Goal: Transaction & Acquisition: Purchase product/service

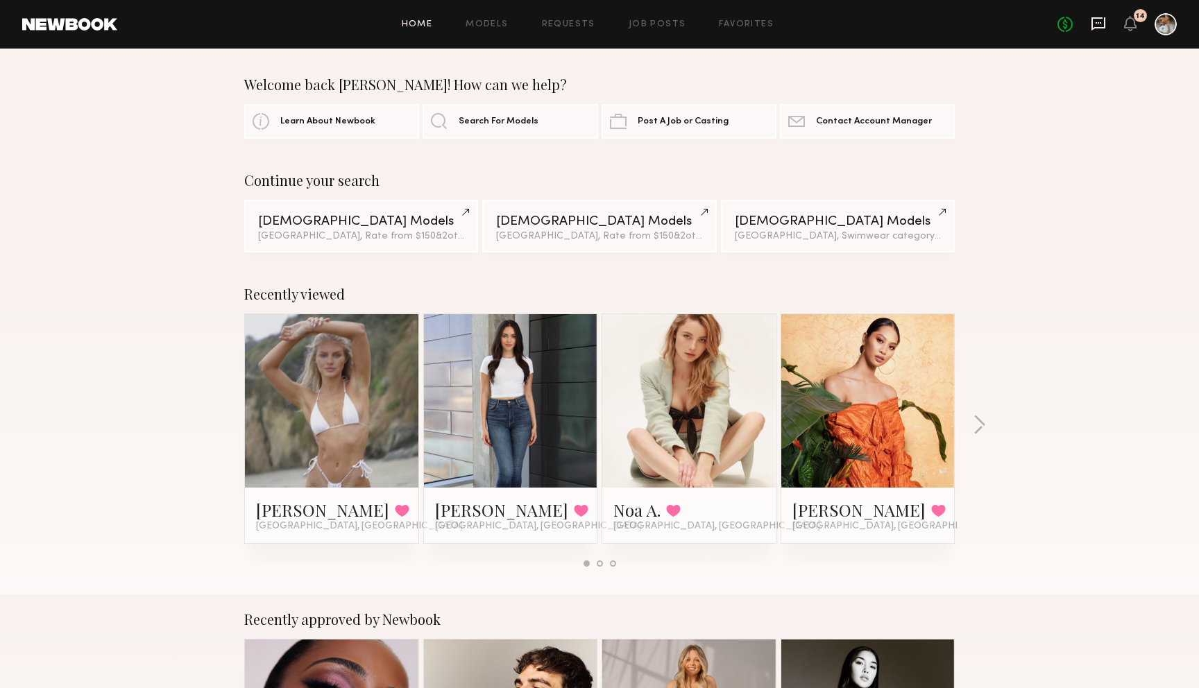
click at [1098, 28] on icon at bounding box center [1098, 23] width 15 height 15
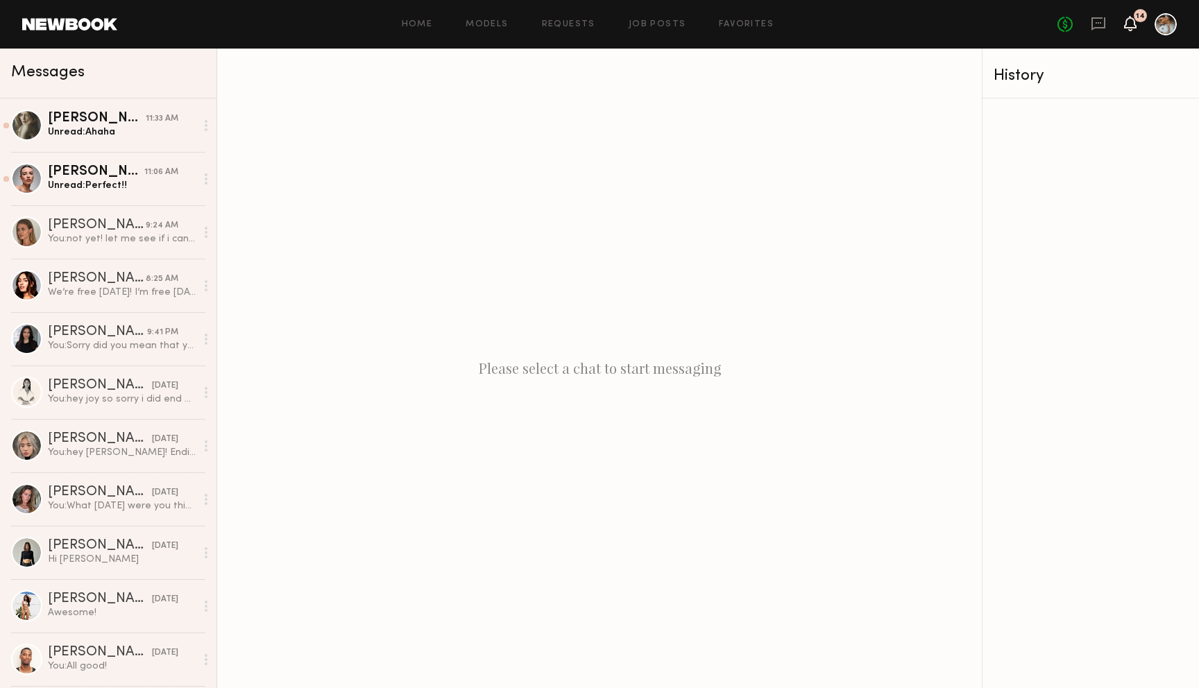
click at [1135, 25] on icon at bounding box center [1130, 23] width 11 height 10
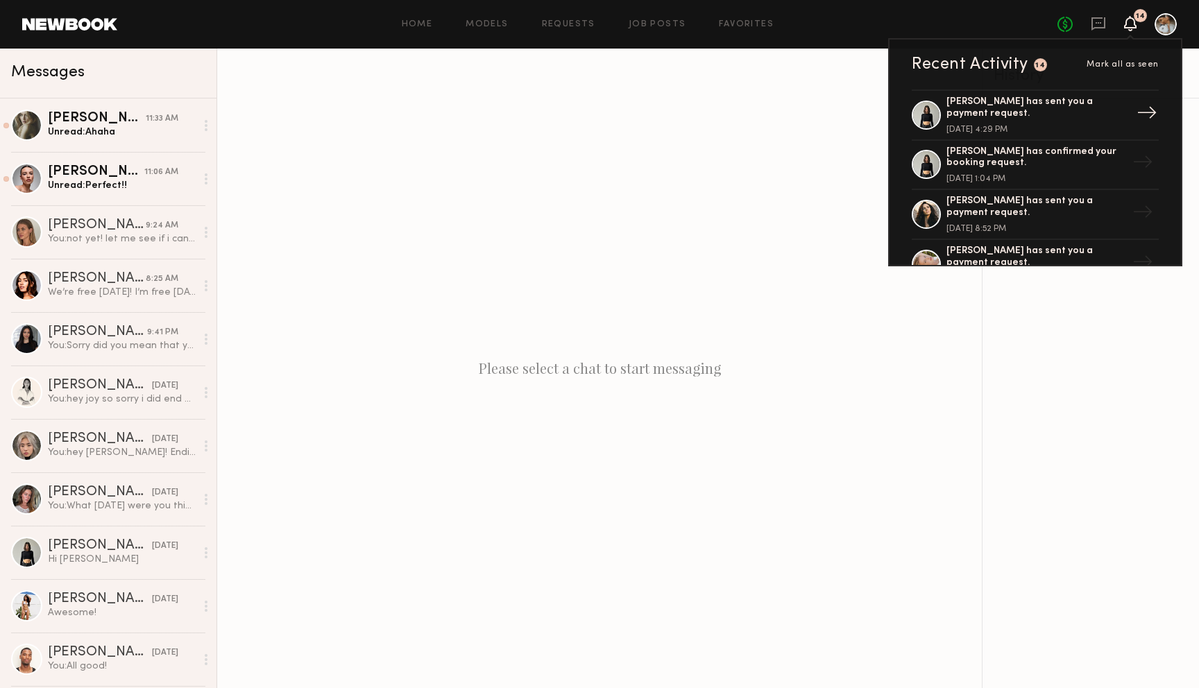
click at [1051, 114] on div "[PERSON_NAME] has sent you a payment request. [DATE] 4:29 PM" at bounding box center [1036, 114] width 180 height 37
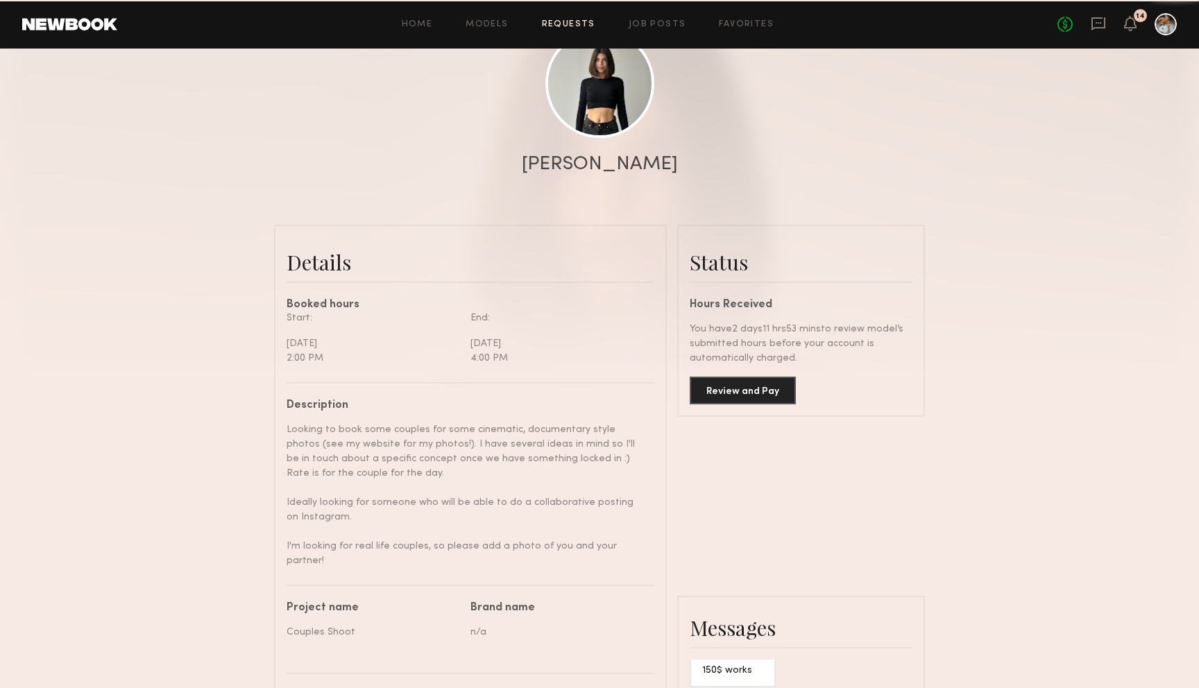
scroll to position [174, 0]
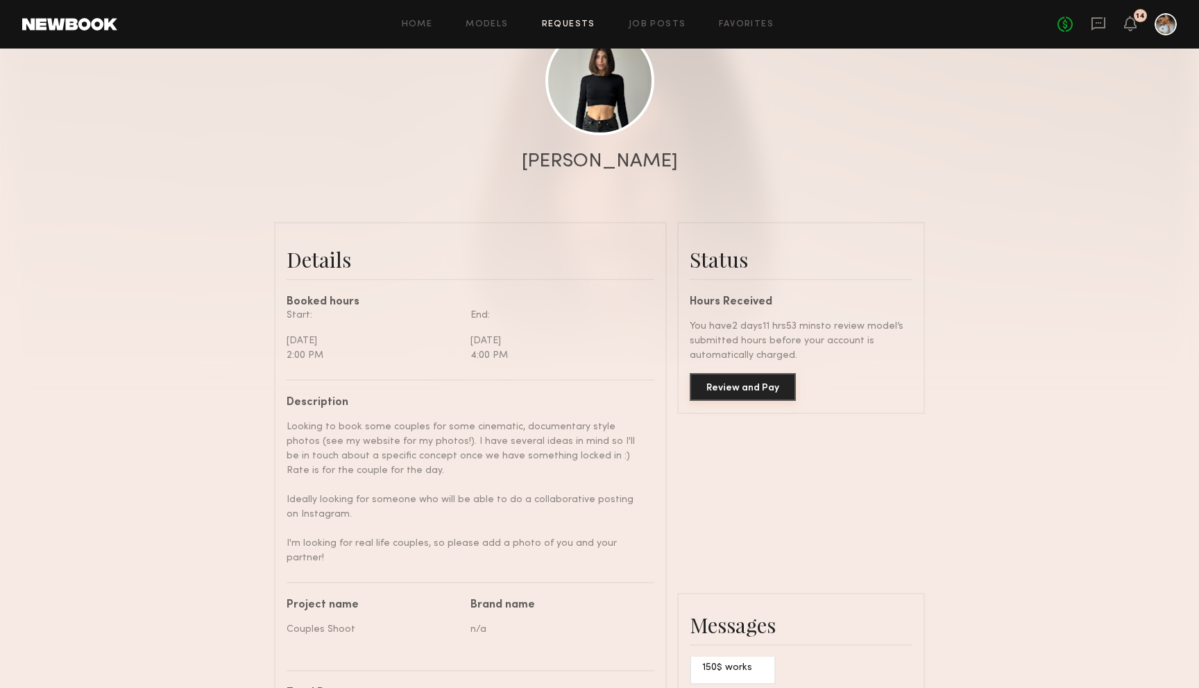
click at [732, 392] on button "Review and Pay" at bounding box center [743, 387] width 106 height 28
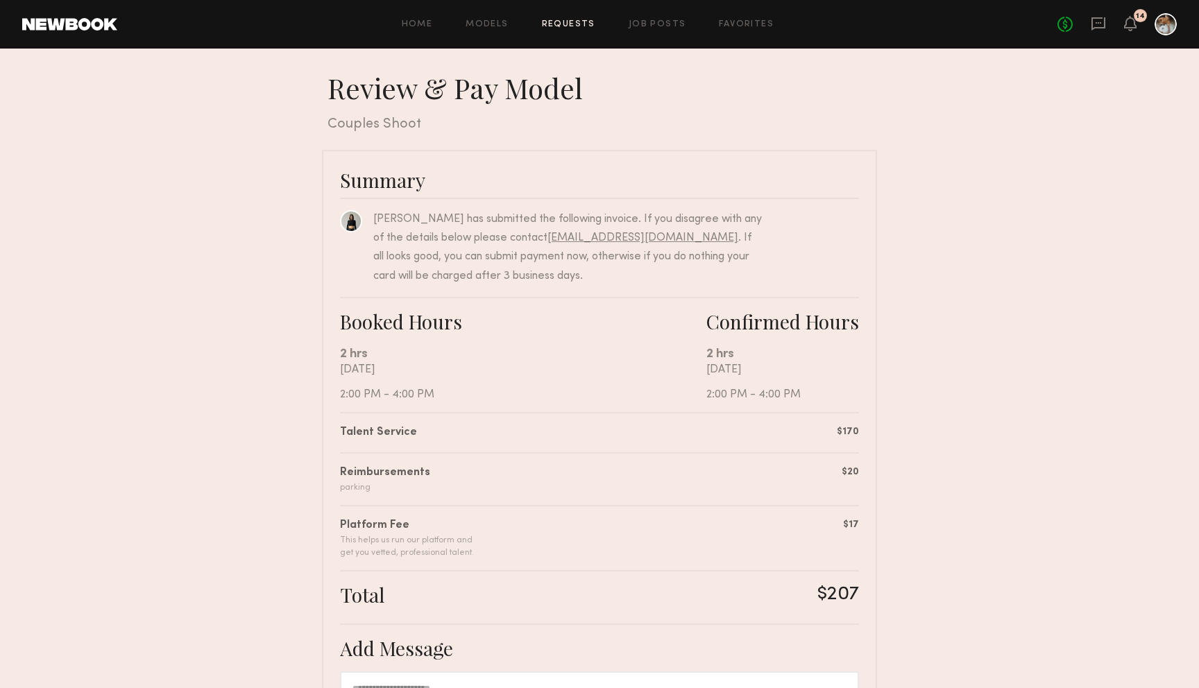
scroll to position [251, 0]
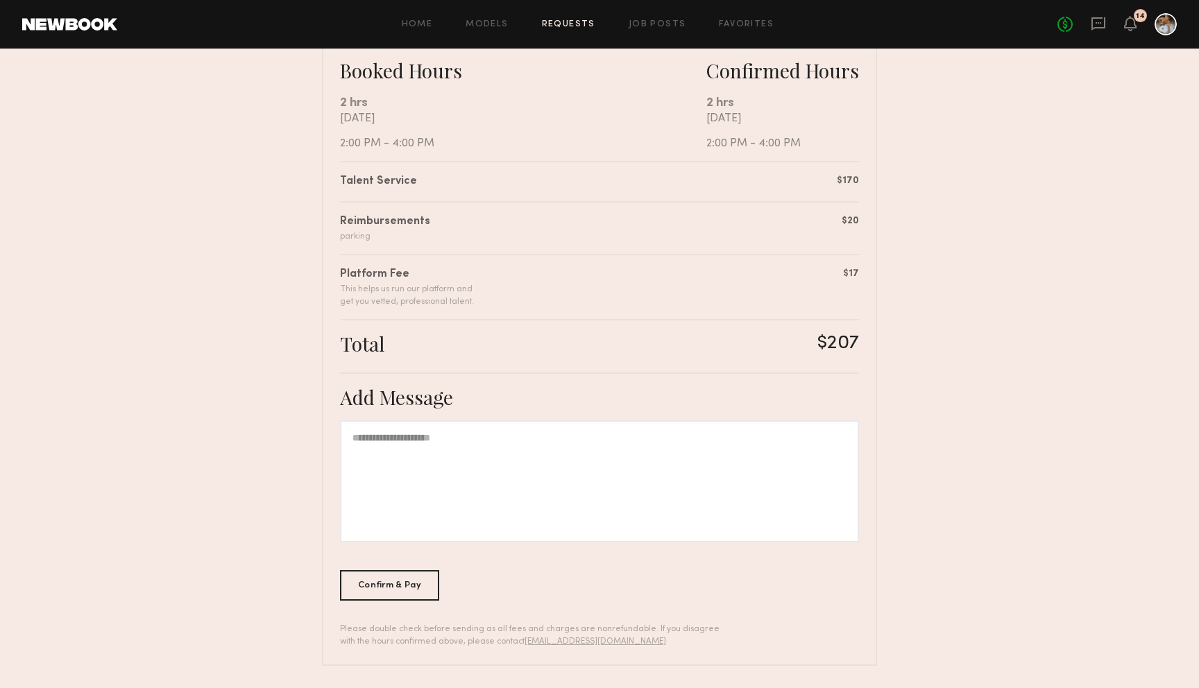
click at [386, 600] on div "Summary [PERSON_NAME] has submitted the following invoice. If you disagree with…" at bounding box center [599, 282] width 555 height 767
click at [412, 591] on div "Confirm & Pay" at bounding box center [389, 585] width 99 height 31
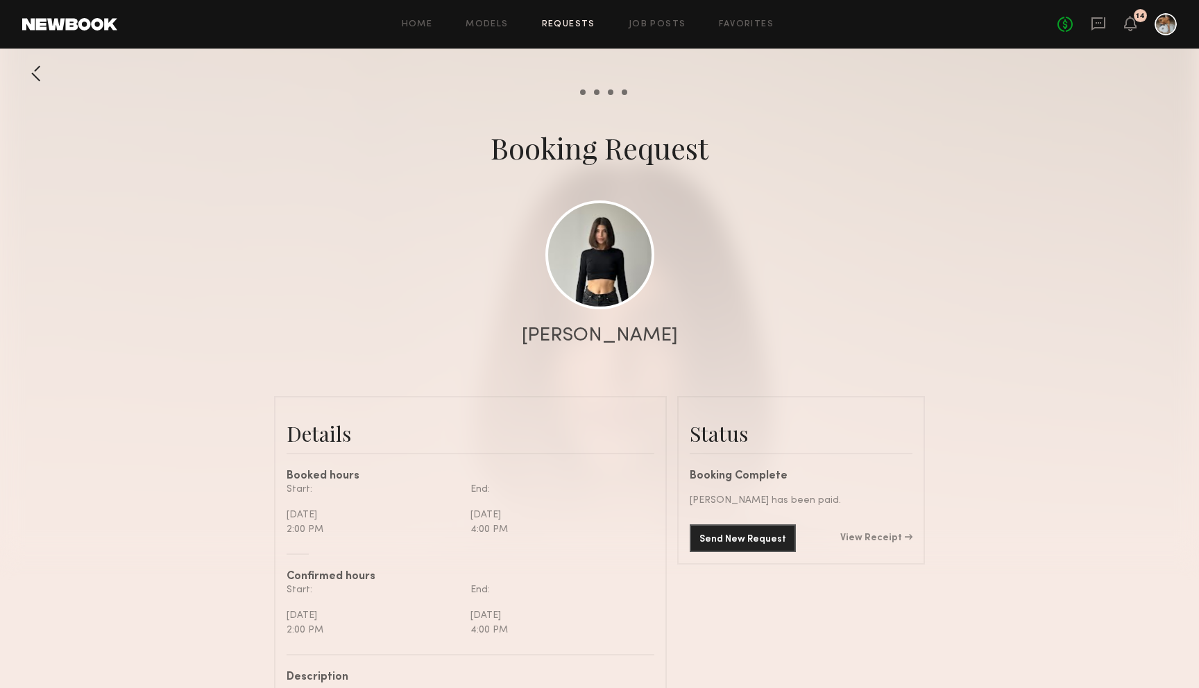
scroll to position [1535, 0]
